Goal: Use online tool/utility

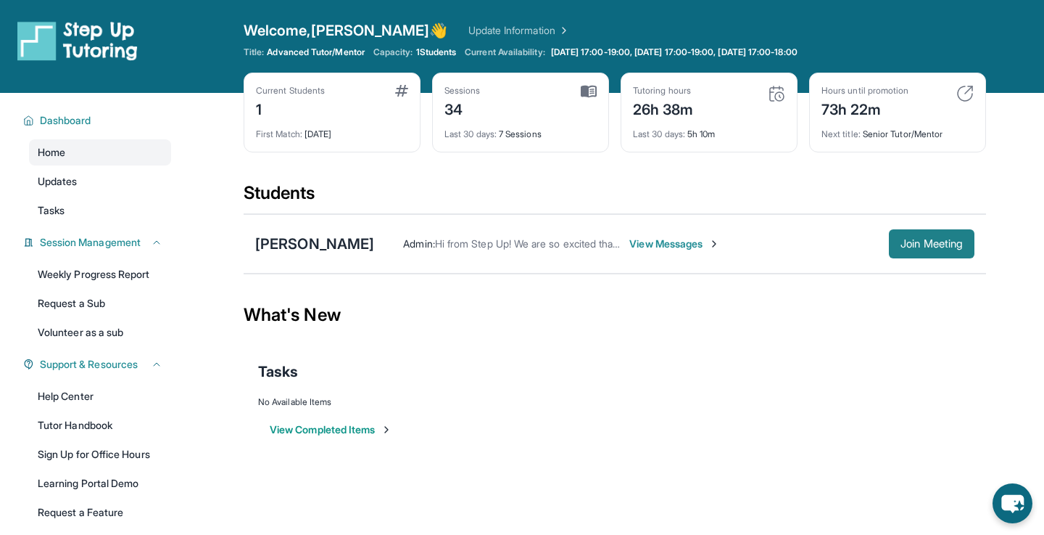
click at [913, 239] on span "Join Meeting" at bounding box center [932, 243] width 62 height 9
click at [912, 239] on span "Join Meeting" at bounding box center [932, 243] width 62 height 9
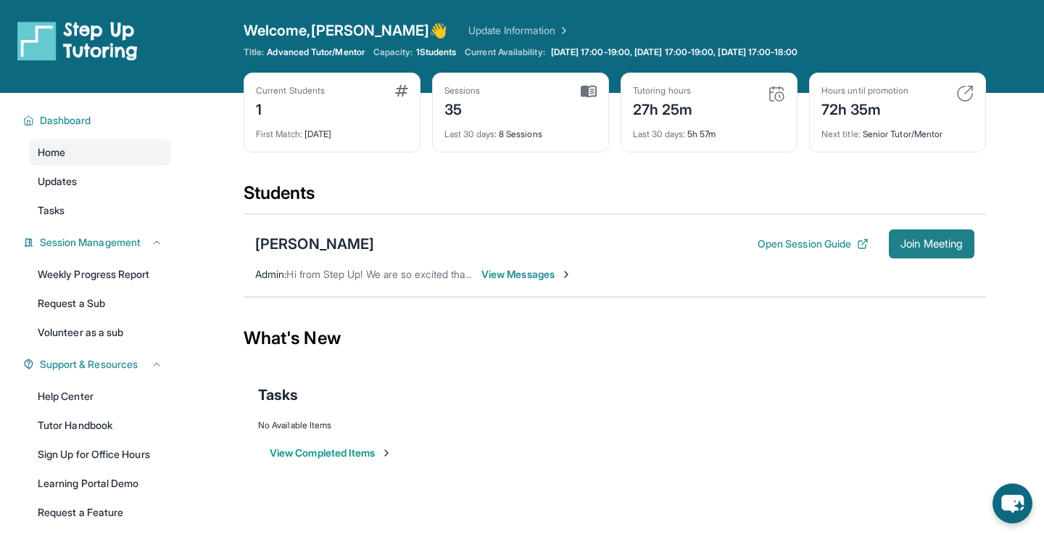
click at [911, 245] on span "Join Meeting" at bounding box center [932, 243] width 62 height 9
